Goal: Use online tool/utility: Utilize a website feature to perform a specific function

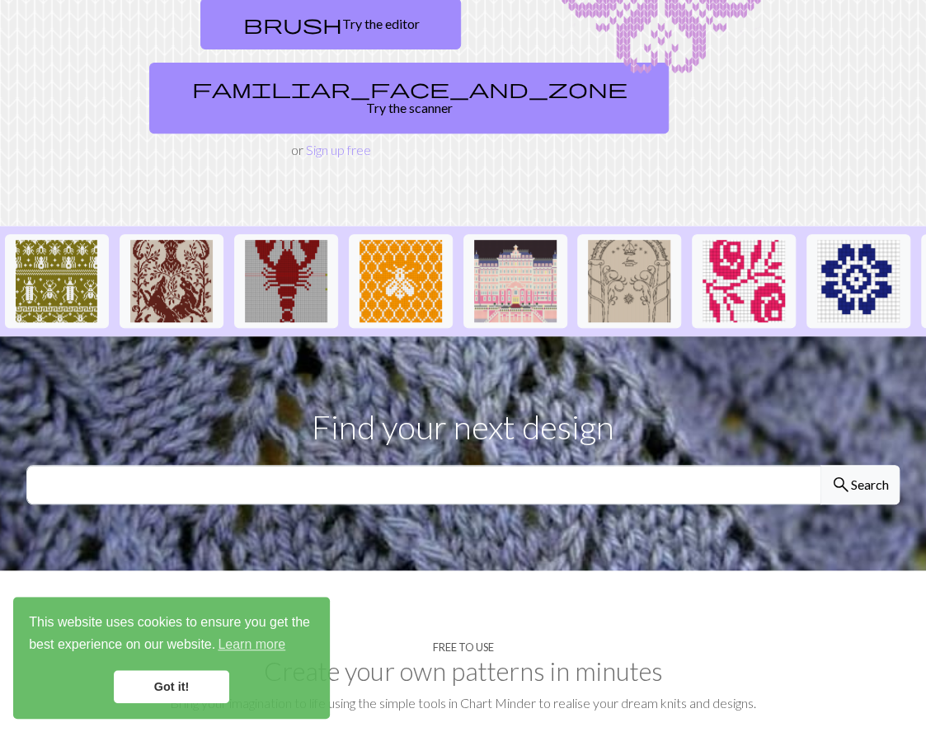
scroll to position [219, 0]
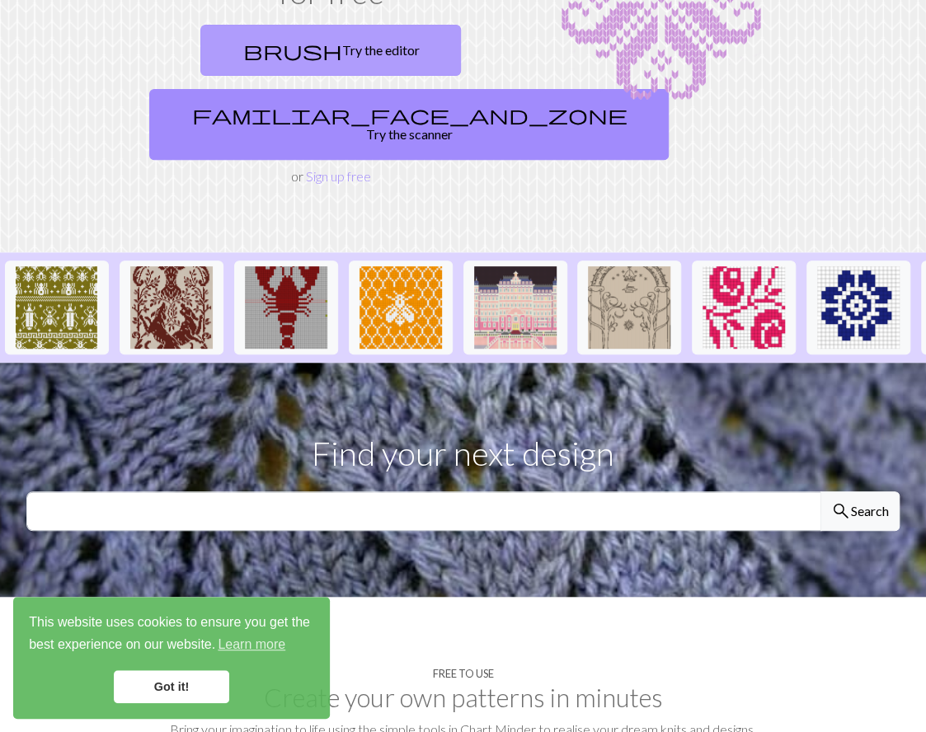
click at [358, 57] on link "brush Try the editor" at bounding box center [330, 50] width 261 height 51
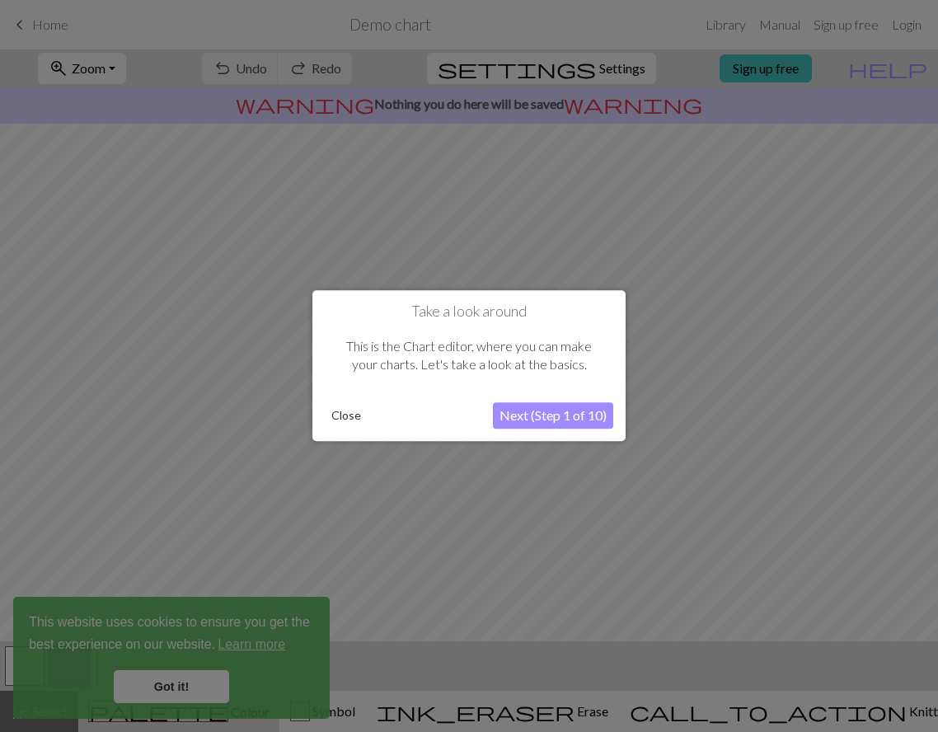
click at [561, 420] on button "Next (Step 1 of 10)" at bounding box center [553, 416] width 120 height 26
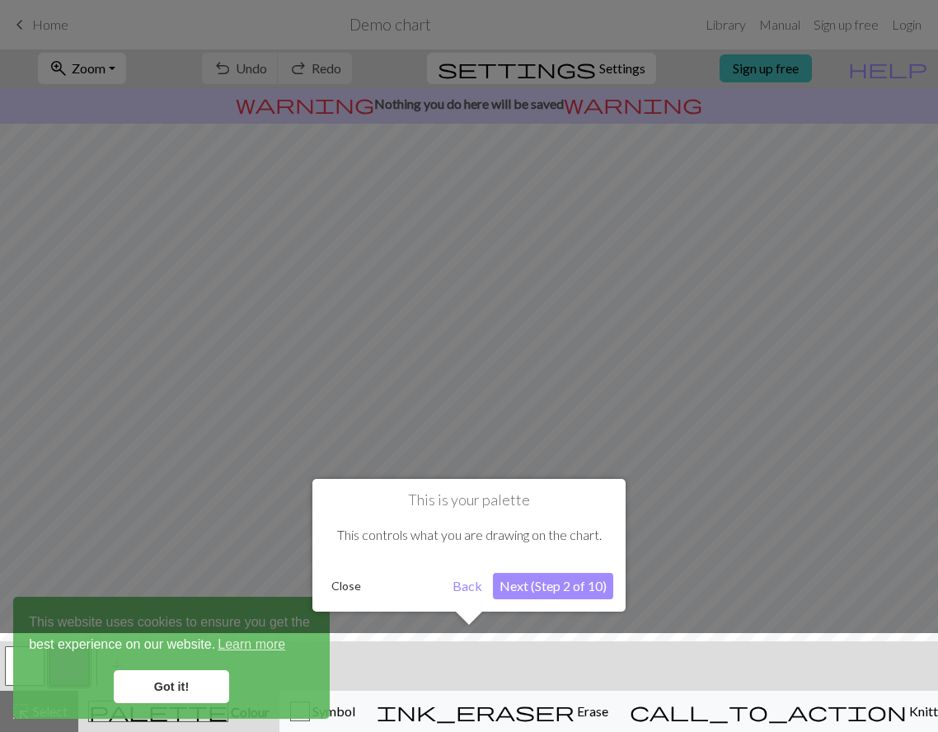
click at [549, 590] on button "Next (Step 2 of 10)" at bounding box center [553, 586] width 120 height 26
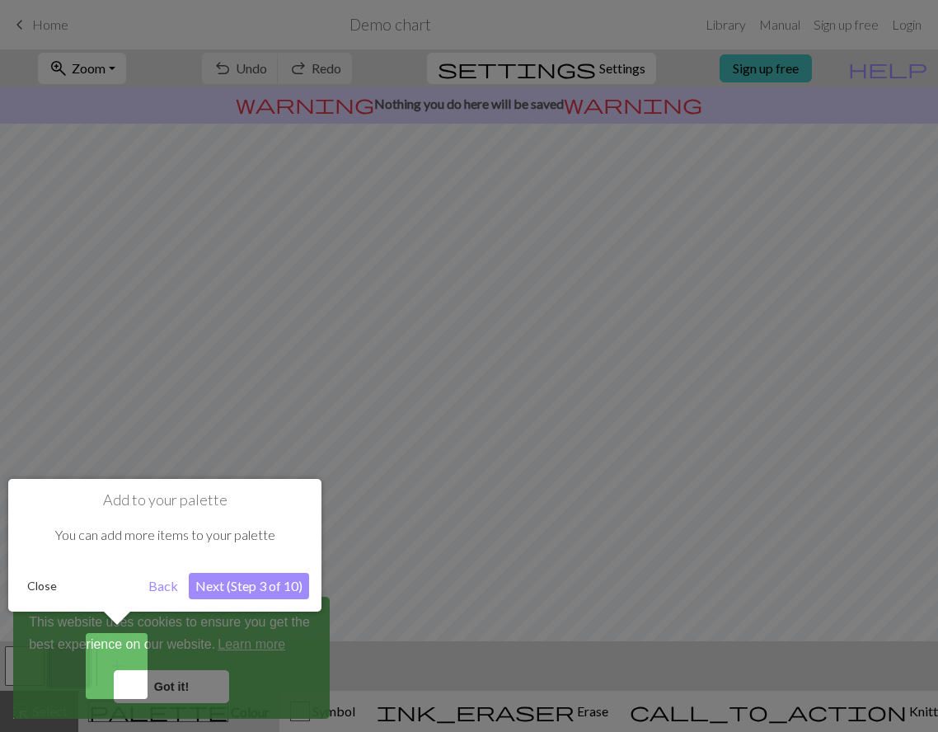
click at [264, 589] on button "Next (Step 3 of 10)" at bounding box center [249, 586] width 120 height 26
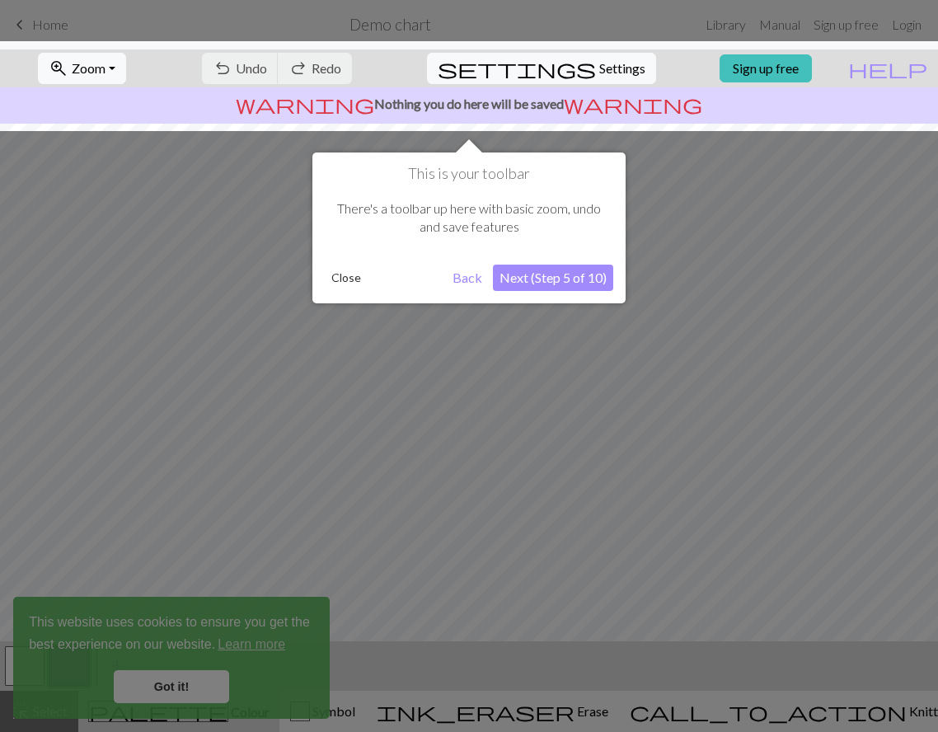
click at [574, 278] on button "Next (Step 5 of 10)" at bounding box center [553, 278] width 120 height 26
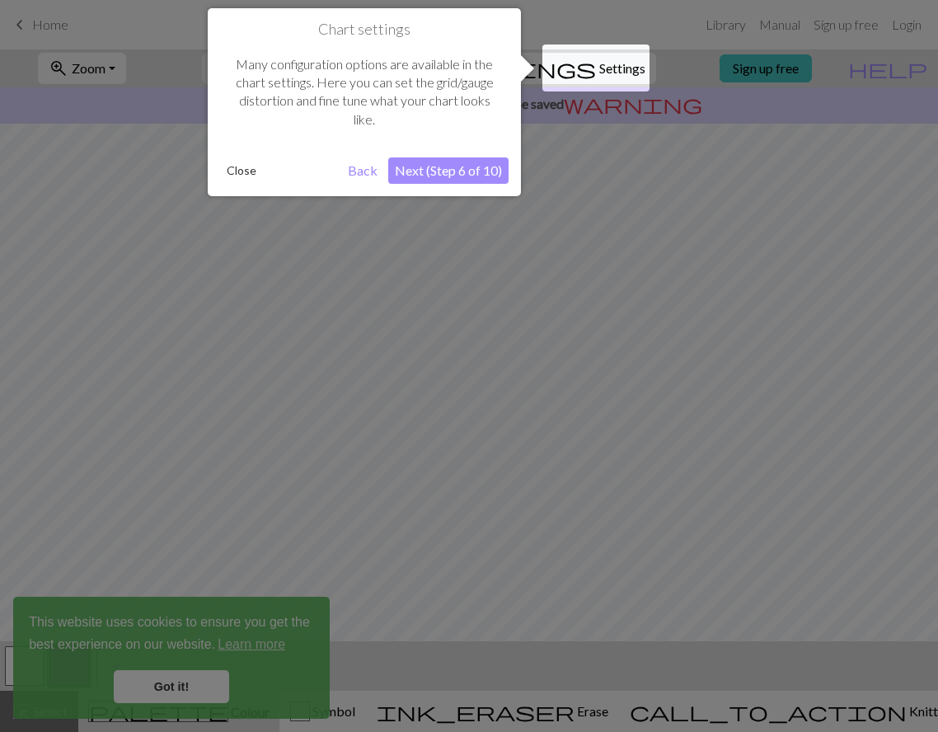
click at [482, 170] on button "Next (Step 6 of 10)" at bounding box center [448, 170] width 120 height 26
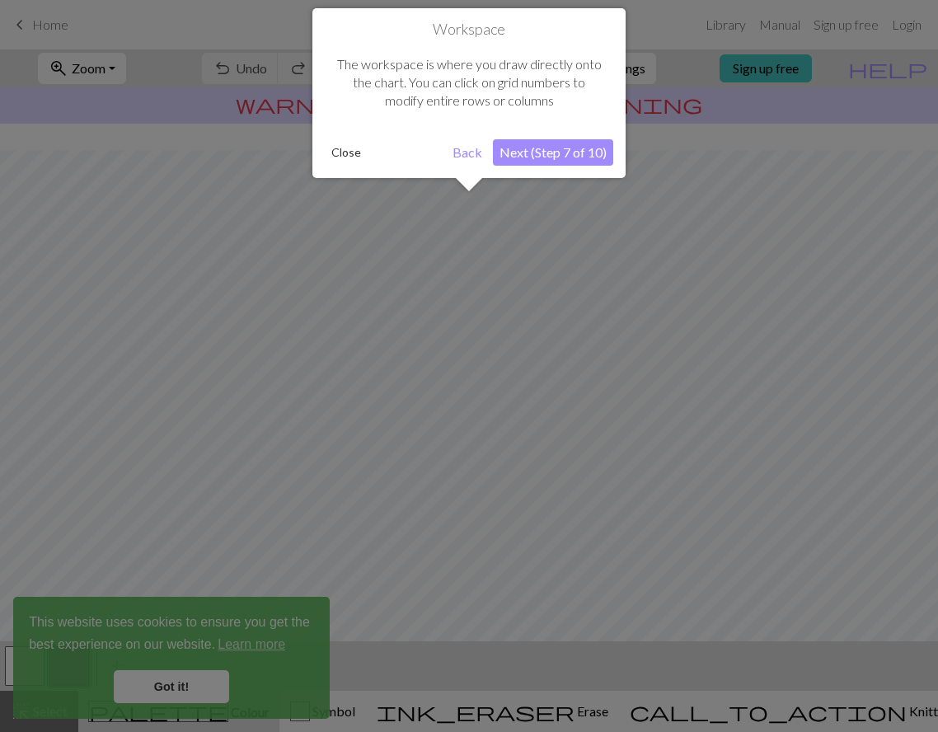
scroll to position [96, 0]
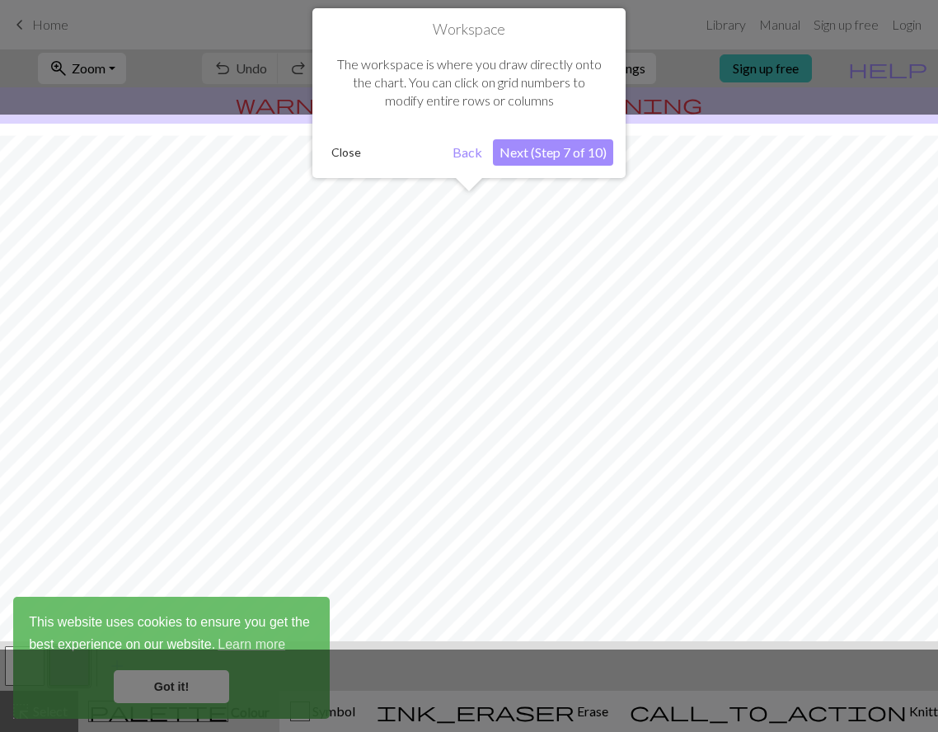
click at [532, 149] on button "Next (Step 7 of 10)" at bounding box center [553, 152] width 120 height 26
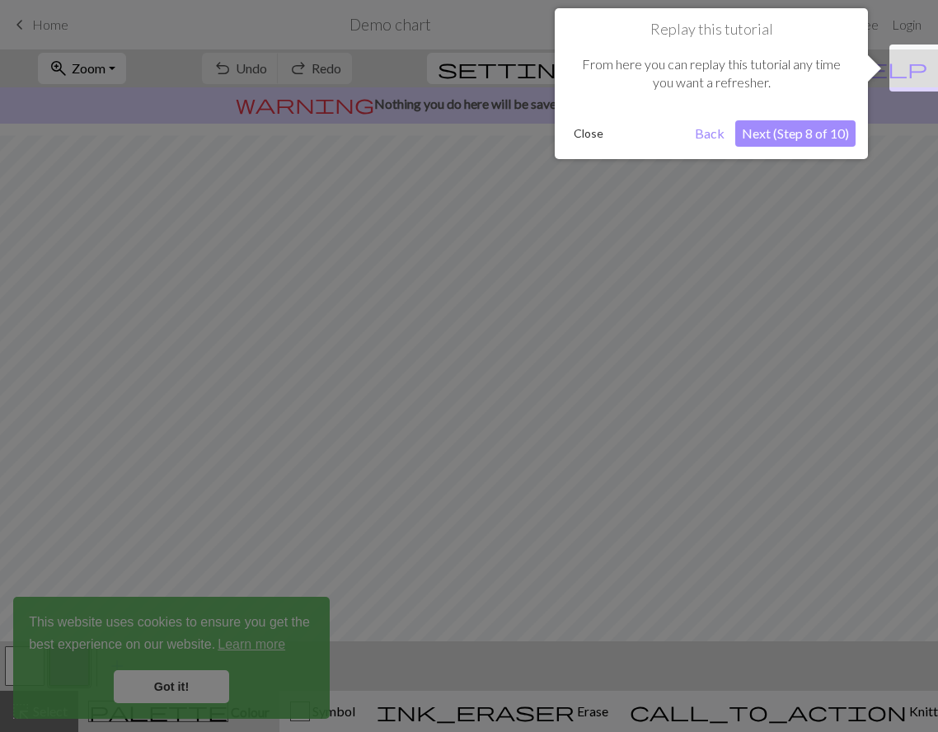
click at [791, 139] on button "Next (Step 8 of 10)" at bounding box center [795, 133] width 120 height 26
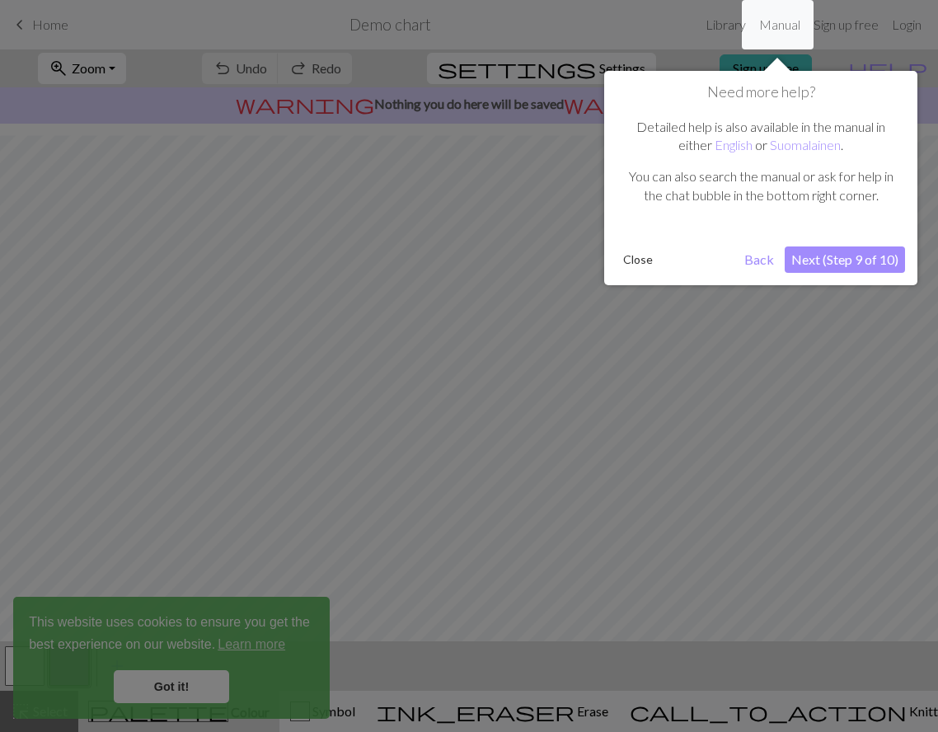
click at [846, 261] on button "Next (Step 9 of 10)" at bounding box center [845, 260] width 120 height 26
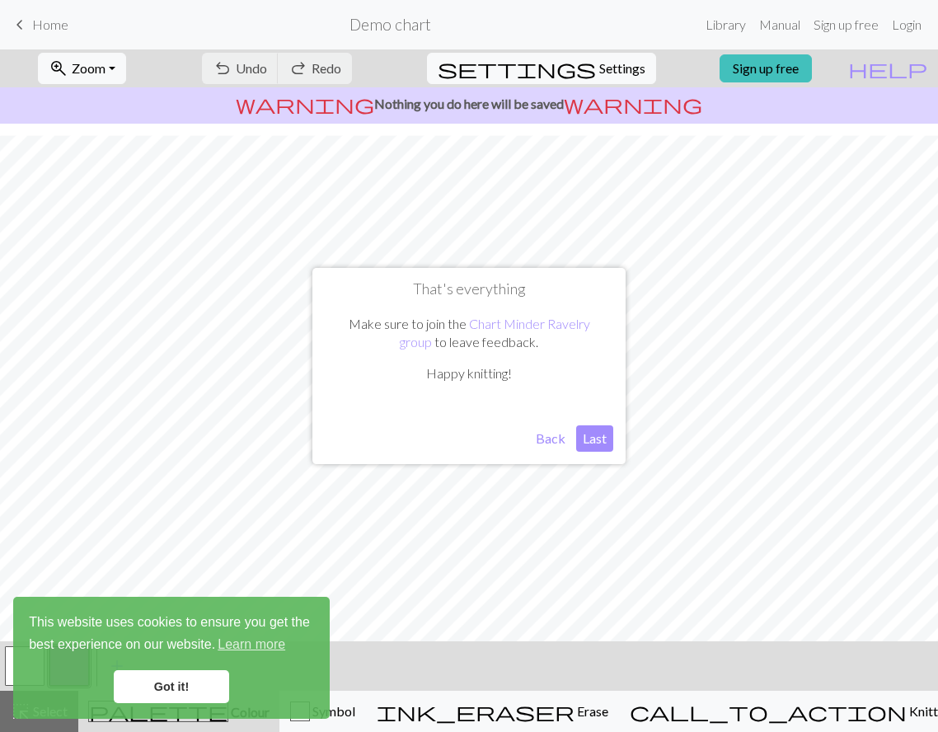
click at [594, 438] on button "Last" at bounding box center [594, 438] width 37 height 26
click at [196, 685] on link "Got it!" at bounding box center [171, 686] width 115 height 33
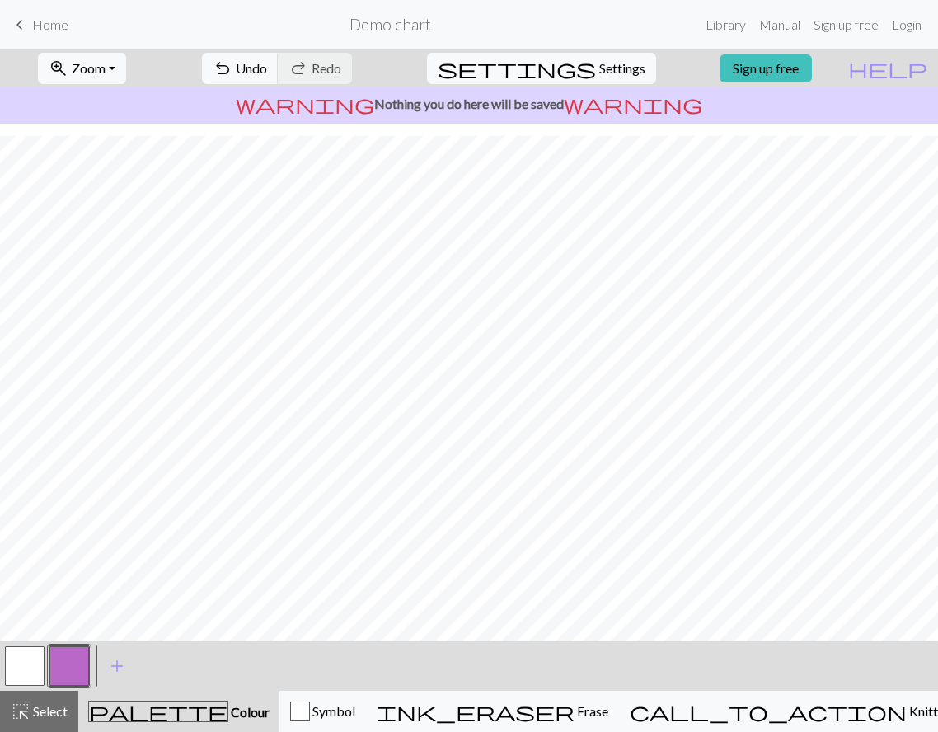
drag, startPoint x: 613, startPoint y: 708, endPoint x: 612, endPoint y: 684, distance: 23.9
click at [608, 708] on span "Erase" at bounding box center [592, 711] width 34 height 16
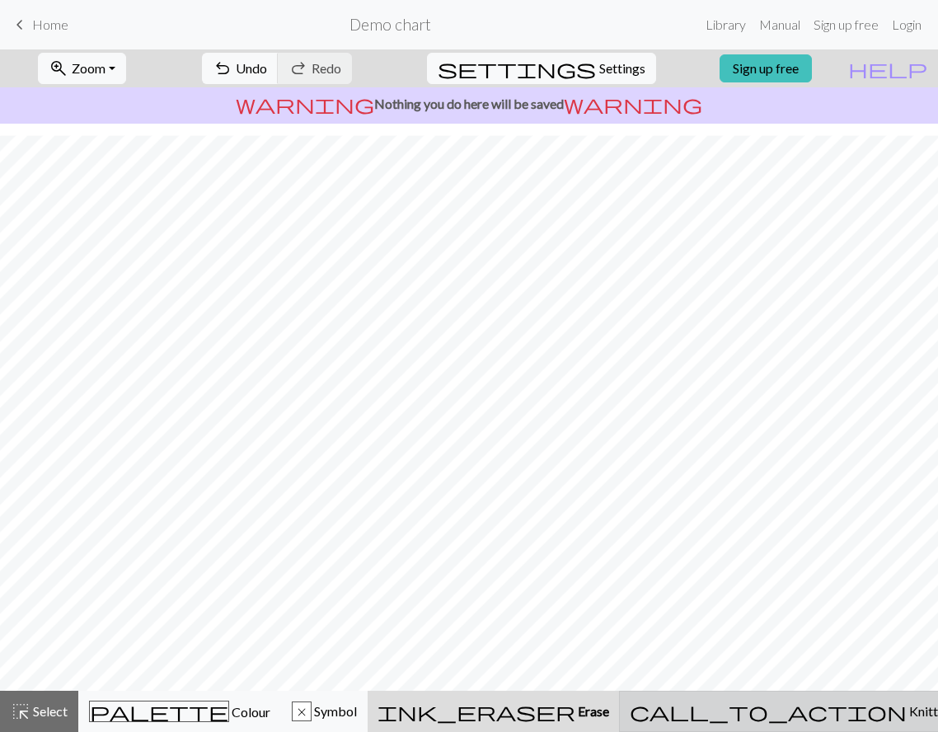
drag, startPoint x: 849, startPoint y: 707, endPoint x: 841, endPoint y: 707, distance: 8.3
click at [907, 707] on span "Knitting mode" at bounding box center [948, 711] width 83 height 16
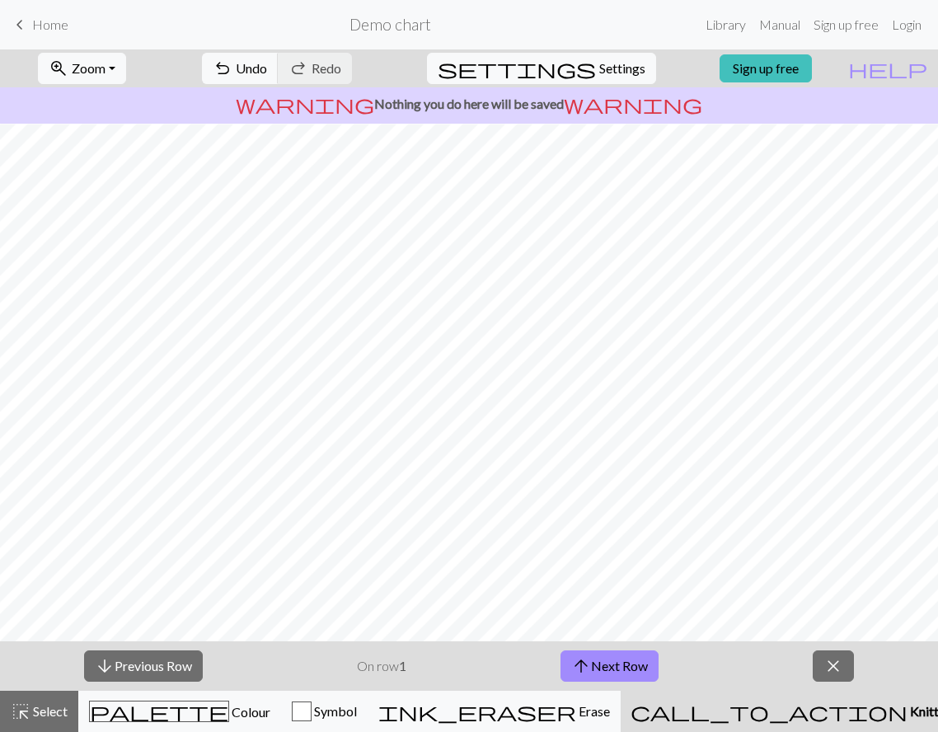
click at [826, 664] on button "close" at bounding box center [833, 666] width 41 height 31
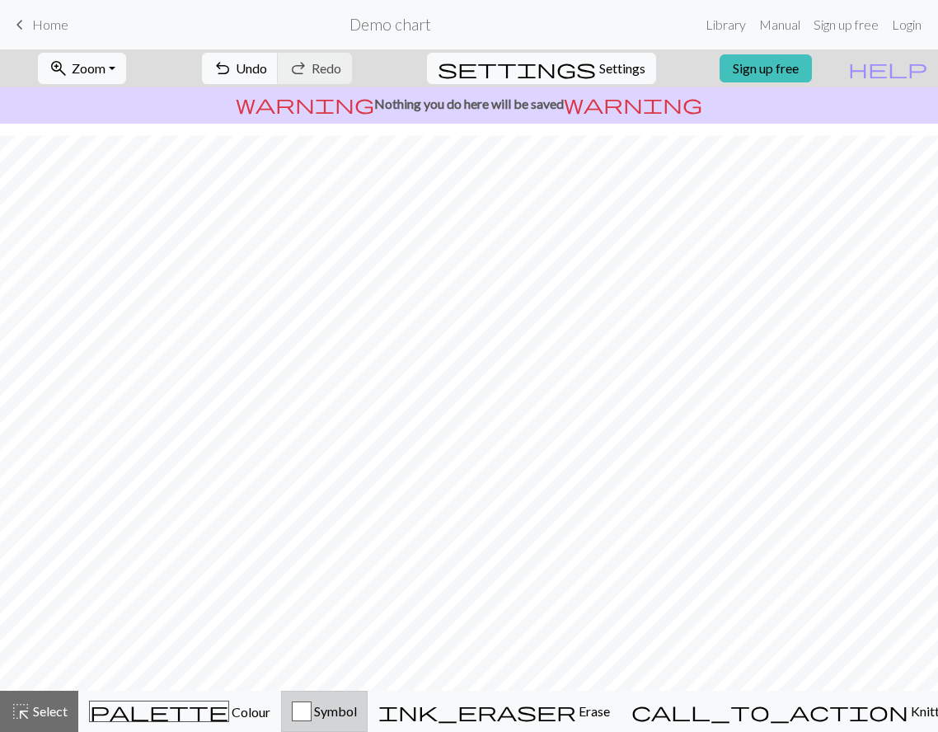
click at [368, 701] on button "Symbol" at bounding box center [324, 711] width 87 height 41
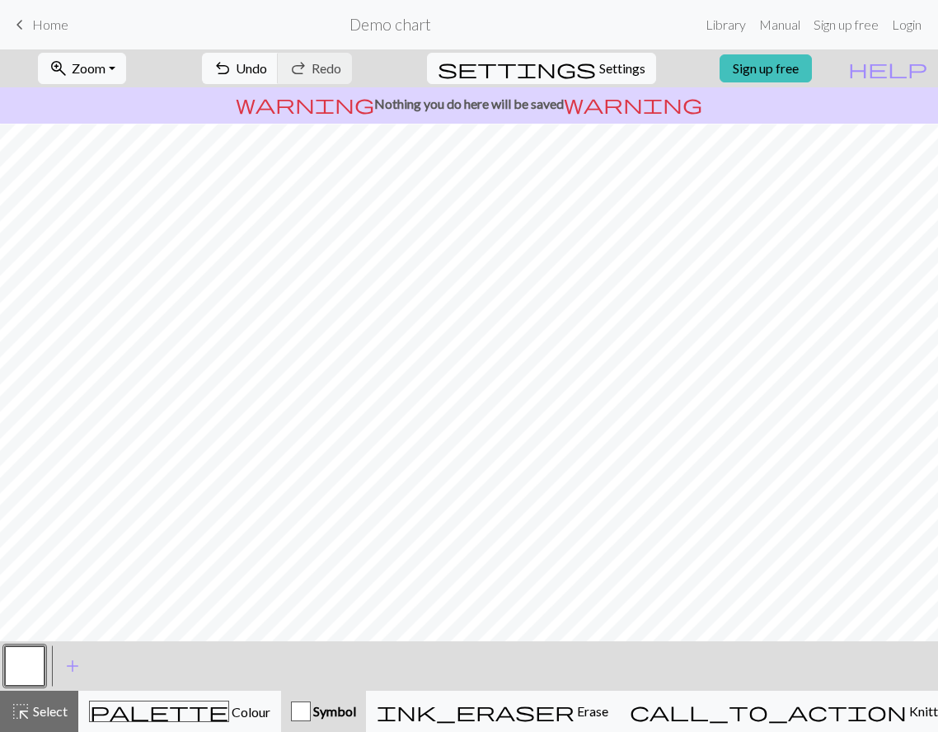
drag, startPoint x: 383, startPoint y: 702, endPoint x: 390, endPoint y: 694, distance: 10.5
click at [311, 702] on div "button" at bounding box center [301, 712] width 20 height 20
click at [311, 707] on div "button" at bounding box center [301, 712] width 20 height 20
click at [311, 715] on div "button" at bounding box center [301, 712] width 20 height 20
click at [222, 708] on div "palette Colour Colour" at bounding box center [179, 711] width 181 height 21
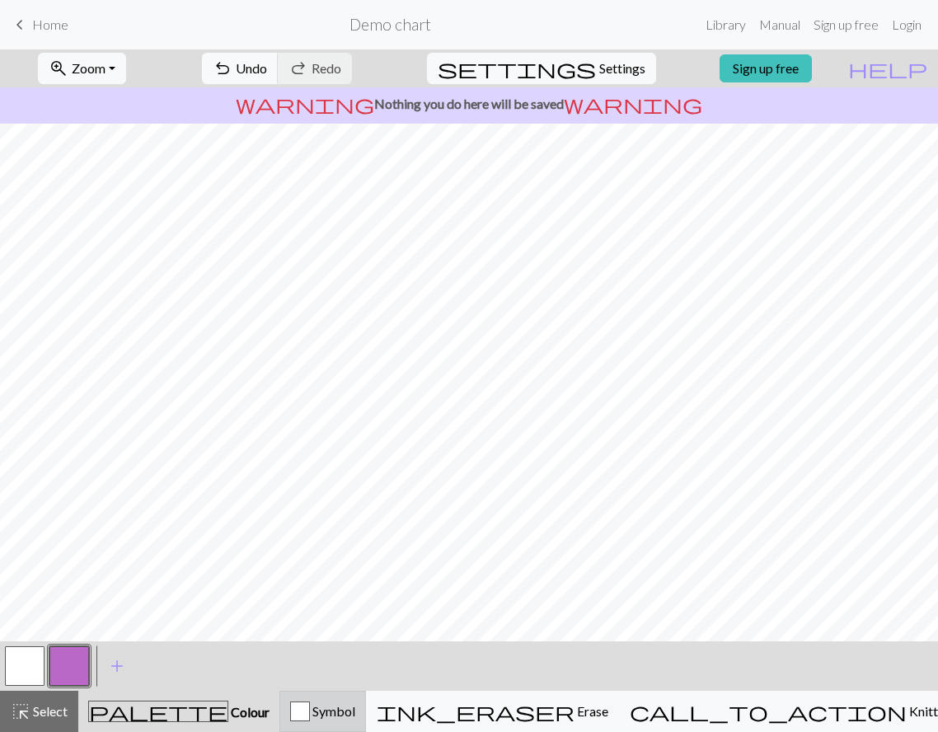
click at [355, 712] on span "Symbol" at bounding box center [332, 711] width 45 height 16
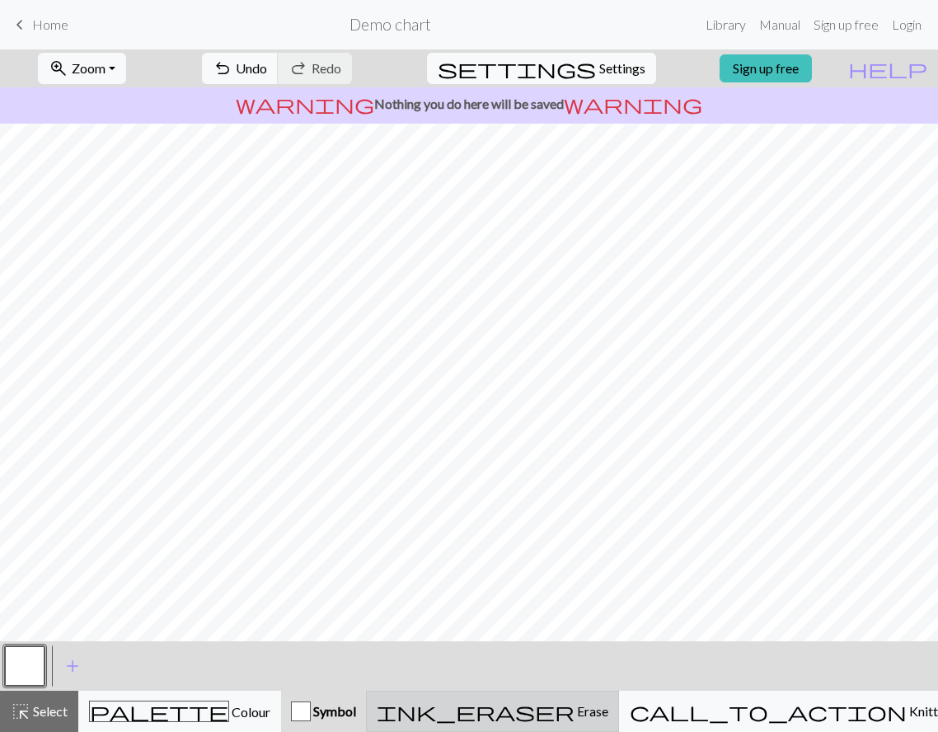
click at [575, 710] on span "ink_eraser" at bounding box center [476, 711] width 198 height 23
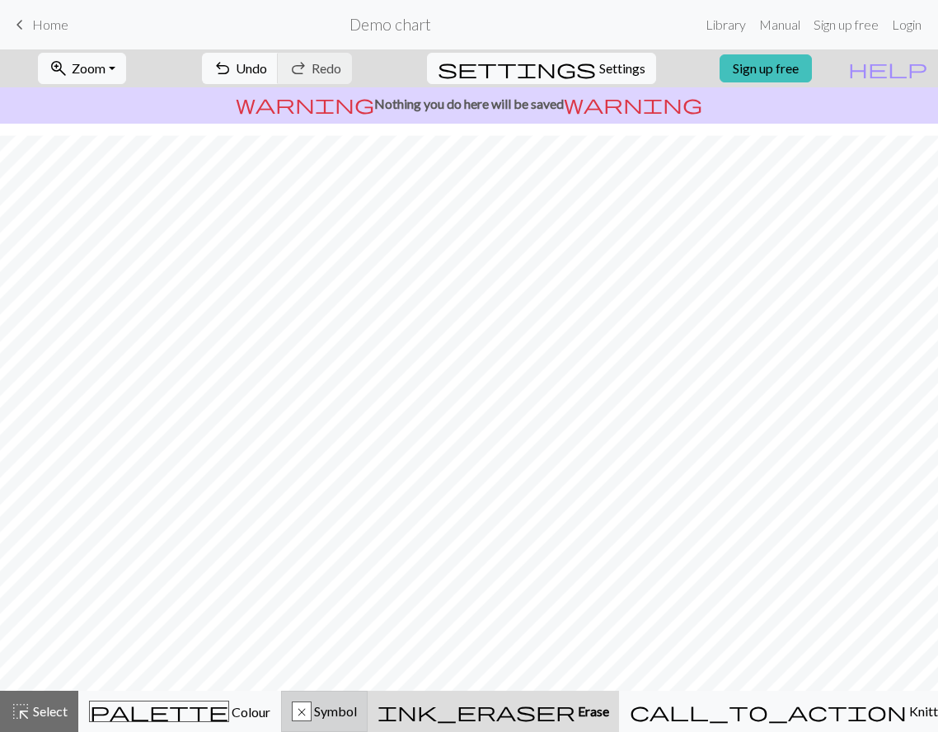
click at [357, 710] on div "x Symbol" at bounding box center [324, 712] width 65 height 20
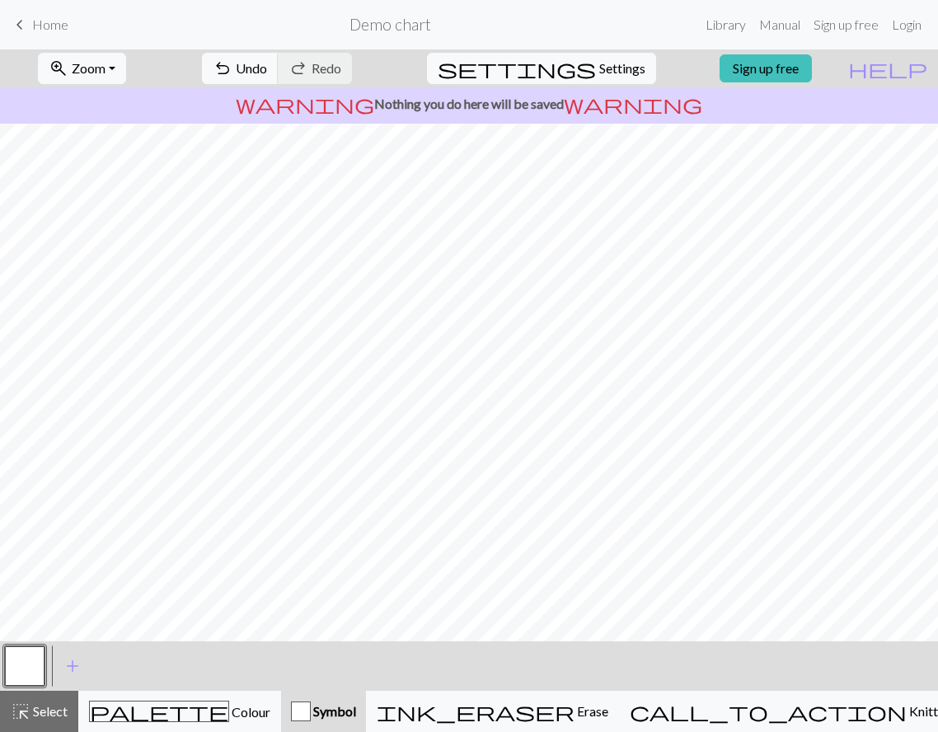
click at [356, 710] on div "Symbol" at bounding box center [323, 712] width 65 height 20
drag, startPoint x: 543, startPoint y: 710, endPoint x: 453, endPoint y: 643, distance: 111.3
click at [506, 697] on div "highlight_alt Select Select palette Colour Colour Symbol ink_eraser Erase Erase…" at bounding box center [469, 711] width 938 height 41
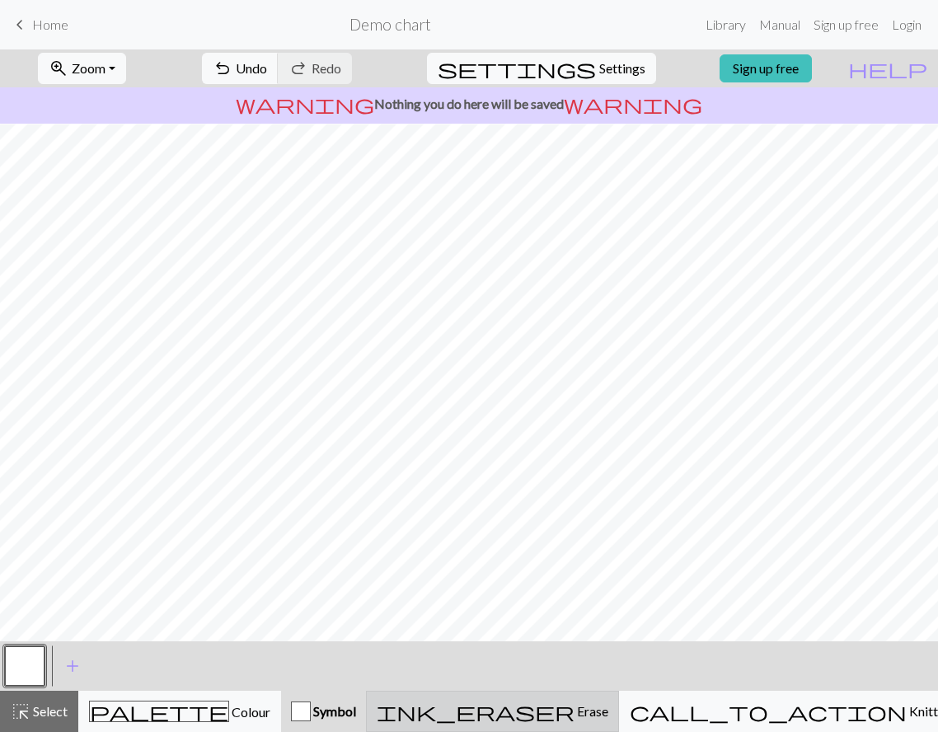
click at [549, 706] on div "ink_eraser Erase Erase" at bounding box center [493, 712] width 232 height 20
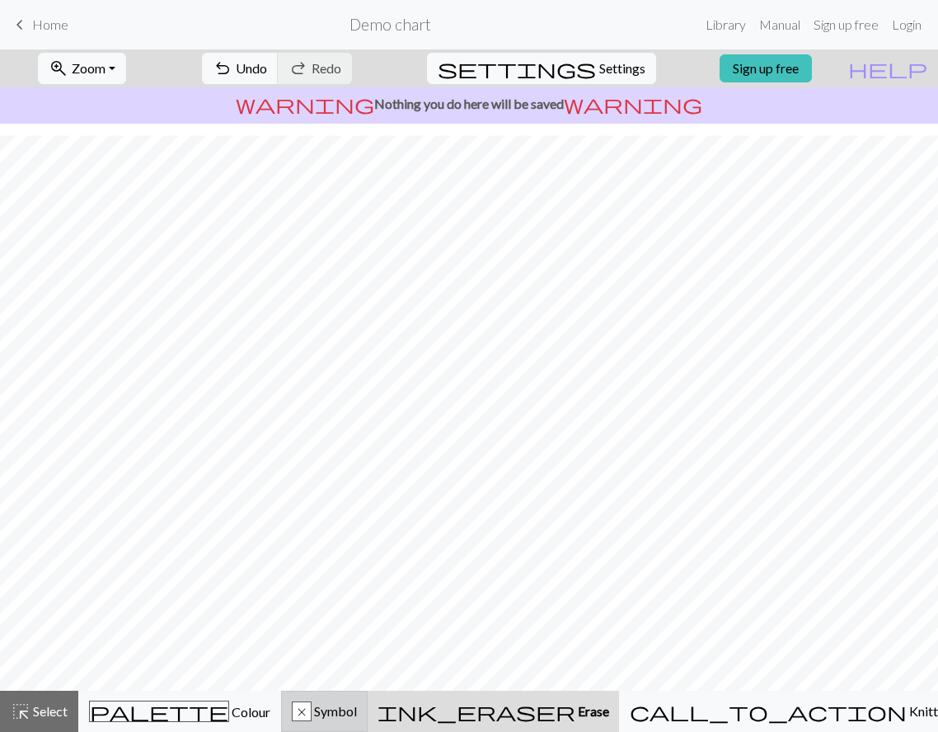
click at [357, 708] on span "Symbol" at bounding box center [334, 711] width 45 height 16
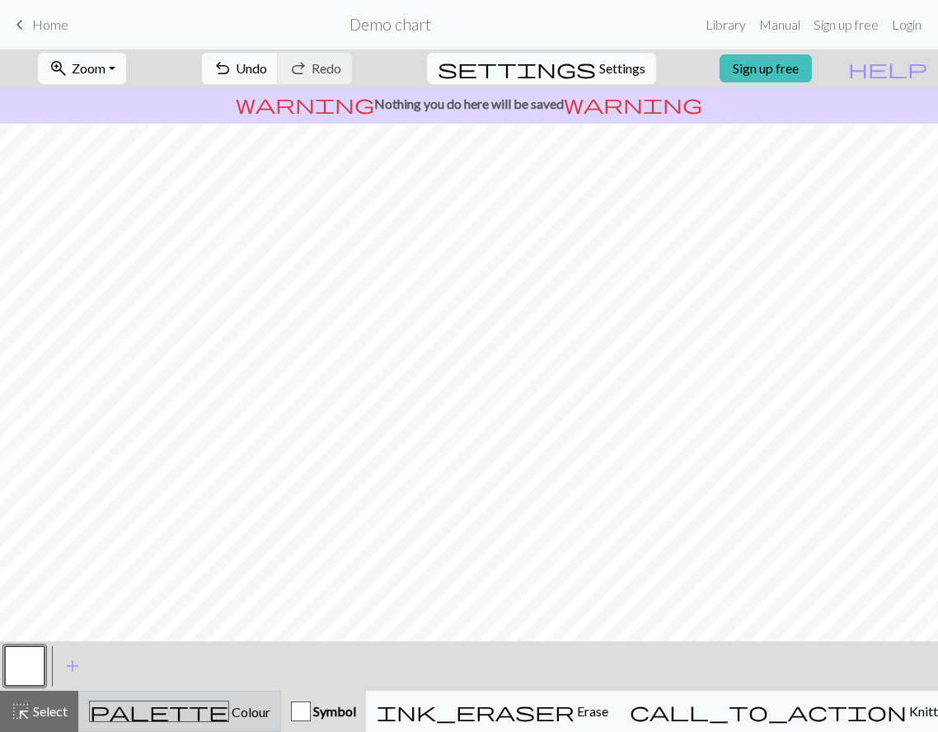
click at [229, 716] on span "Colour" at bounding box center [249, 712] width 41 height 16
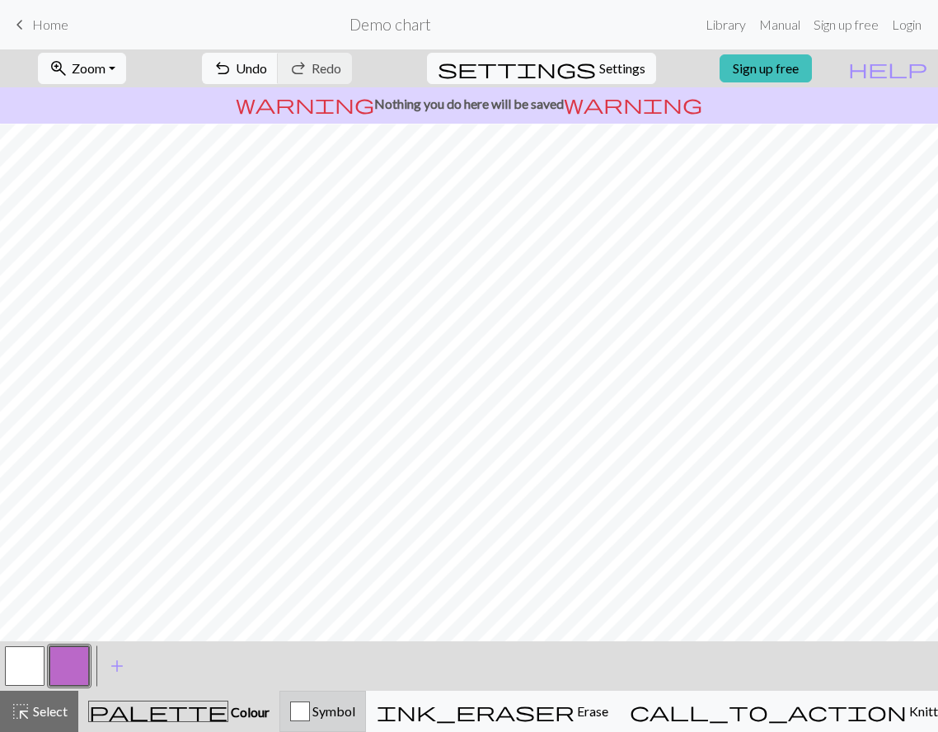
click at [355, 716] on span "Symbol" at bounding box center [332, 711] width 45 height 16
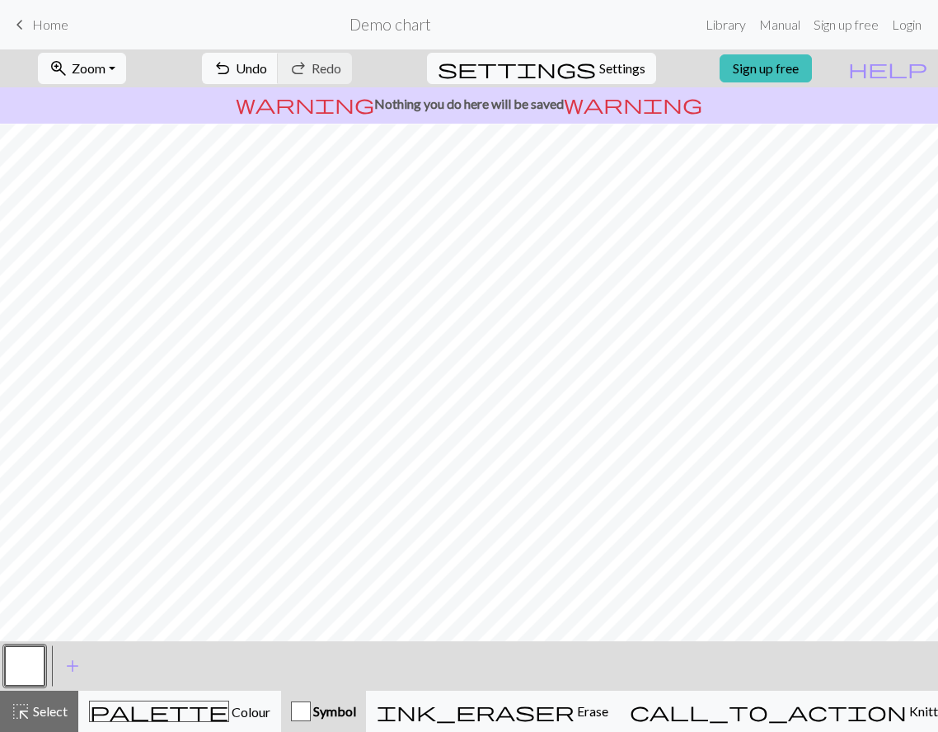
click at [311, 711] on div "button" at bounding box center [301, 712] width 20 height 20
click at [461, 512] on div "zoom_in Zoom Zoom Fit all Fit width Fit height 50% 100% 150% 200% undo Undo Und…" at bounding box center [469, 390] width 938 height 683
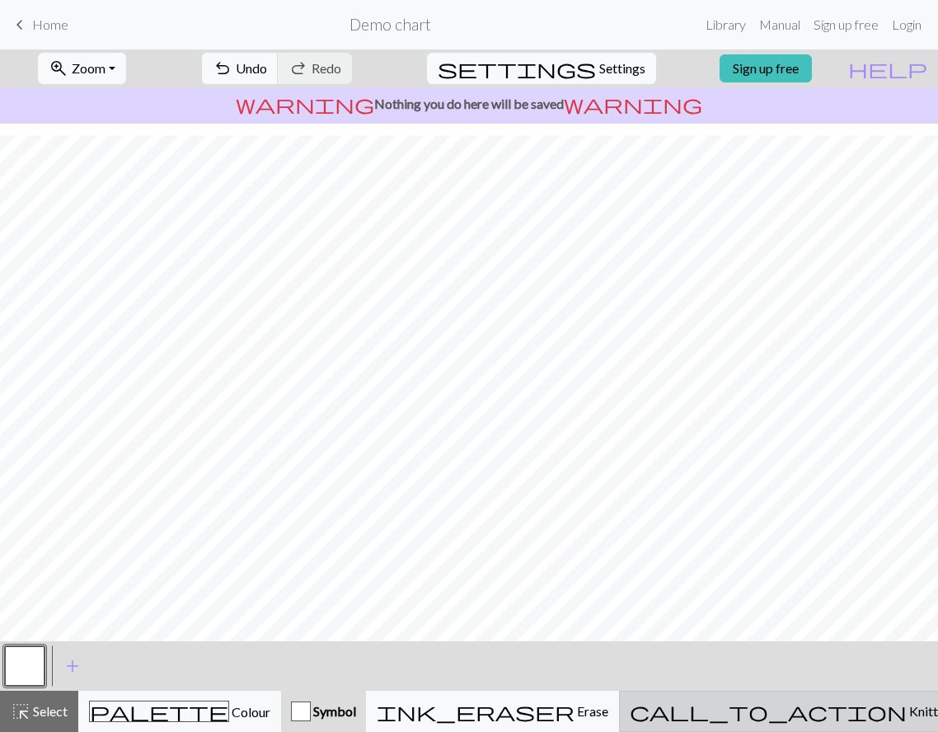
click at [907, 719] on span "Knitting mode" at bounding box center [948, 711] width 83 height 16
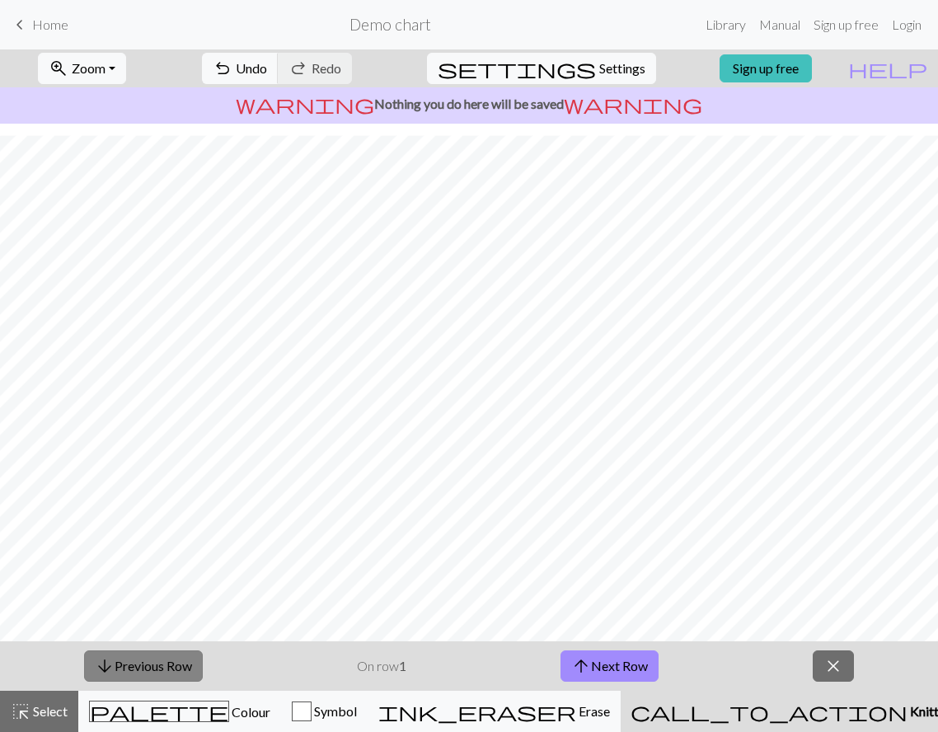
click at [176, 660] on button "arrow_downward Previous Row" at bounding box center [143, 666] width 119 height 31
click at [615, 679] on button "arrow_upward Next Row" at bounding box center [610, 666] width 98 height 31
click at [613, 666] on button "arrow_upward Next Row" at bounding box center [610, 666] width 98 height 31
